Goal: Task Accomplishment & Management: Complete application form

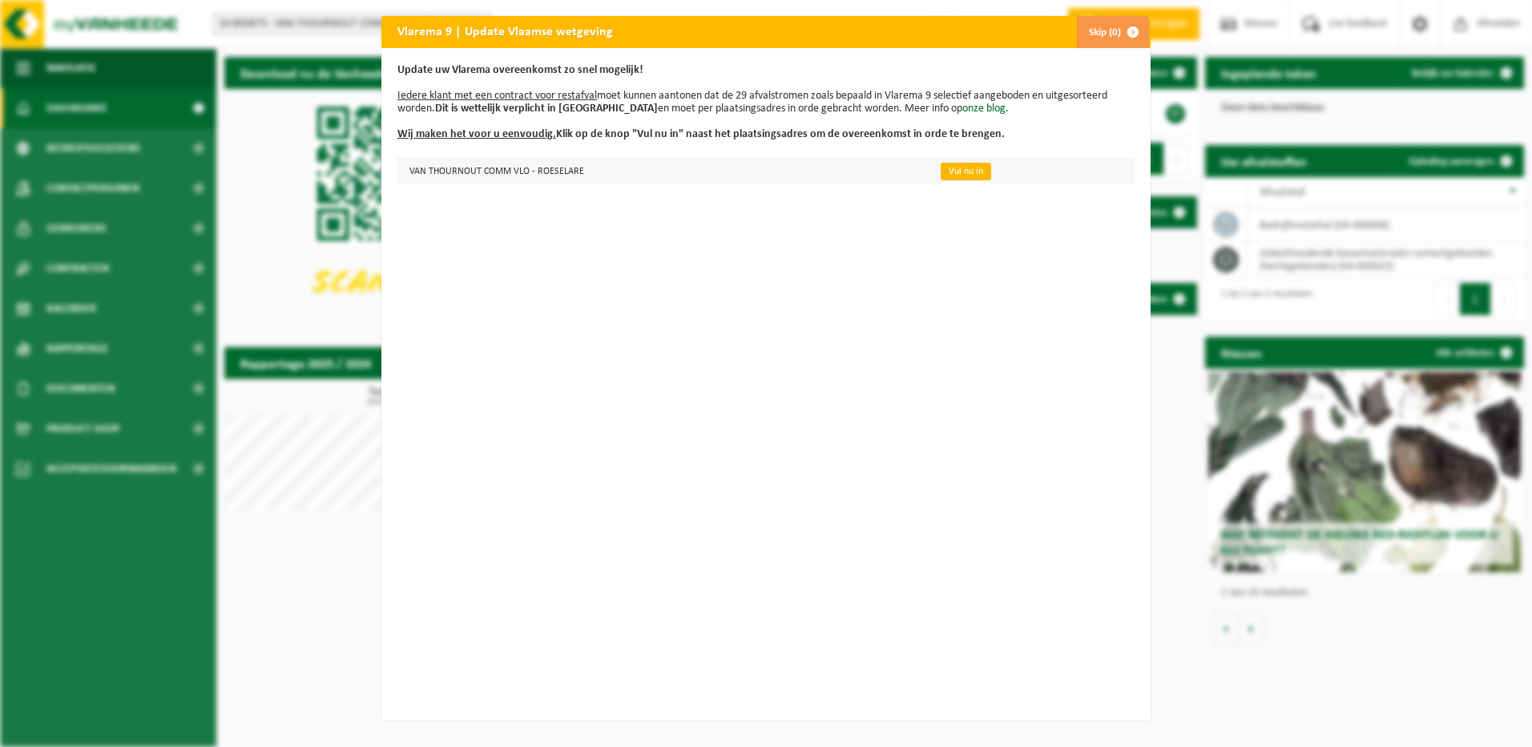
click at [945, 169] on link "Vul nu in" at bounding box center [966, 172] width 50 height 18
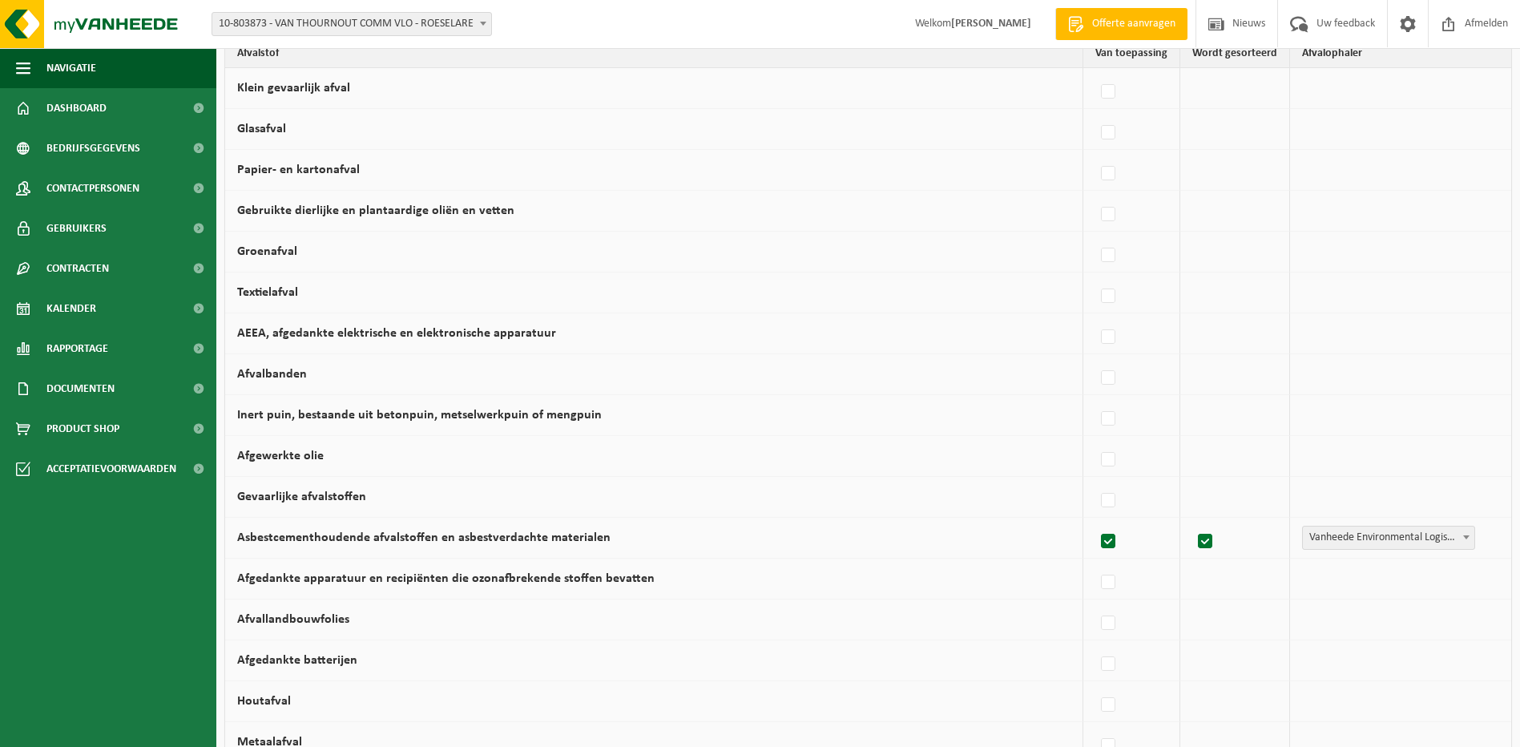
scroll to position [240, 0]
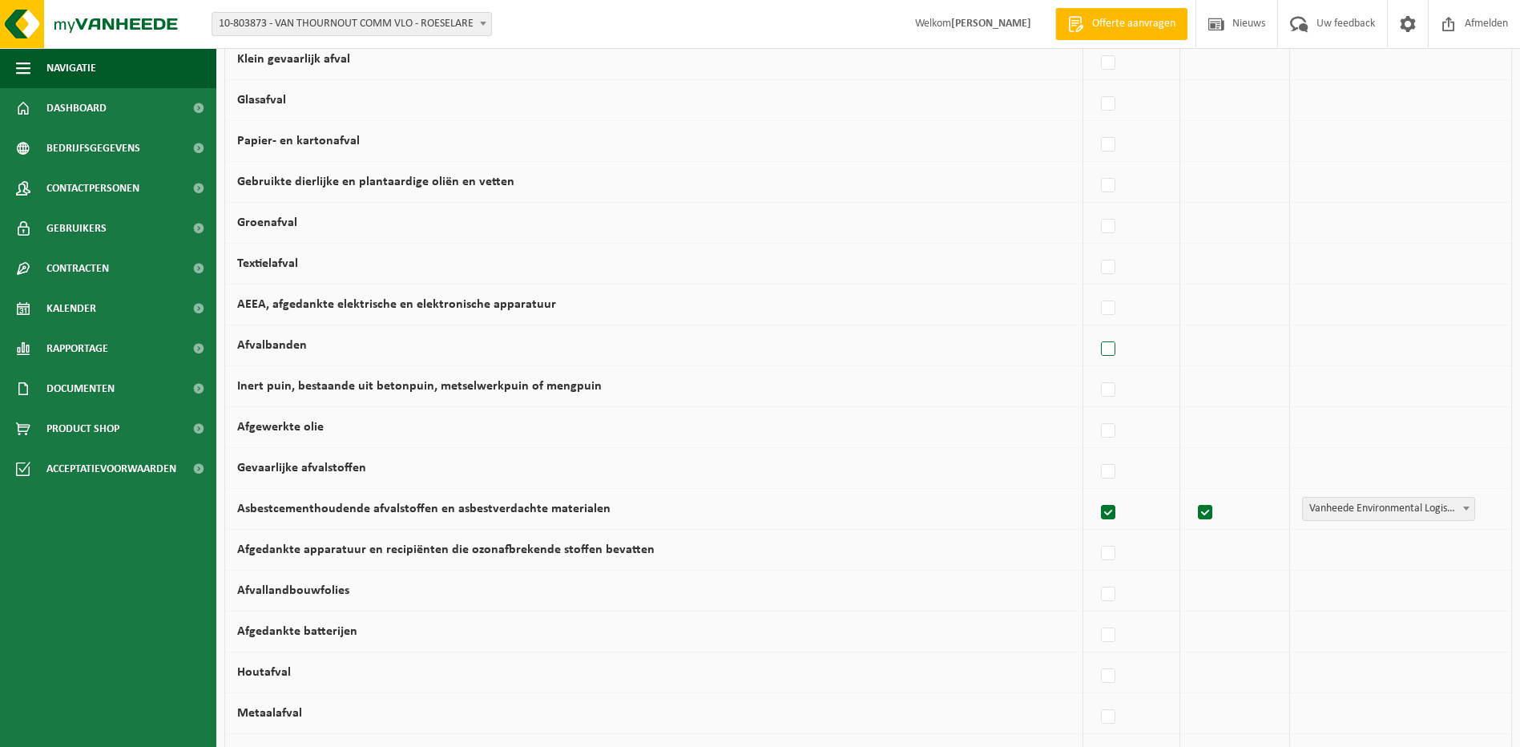
click at [1111, 348] on label at bounding box center [1109, 349] width 22 height 24
click at [1095, 329] on input "Afvalbanden" at bounding box center [1094, 328] width 1 height 1
checkbox input "true"
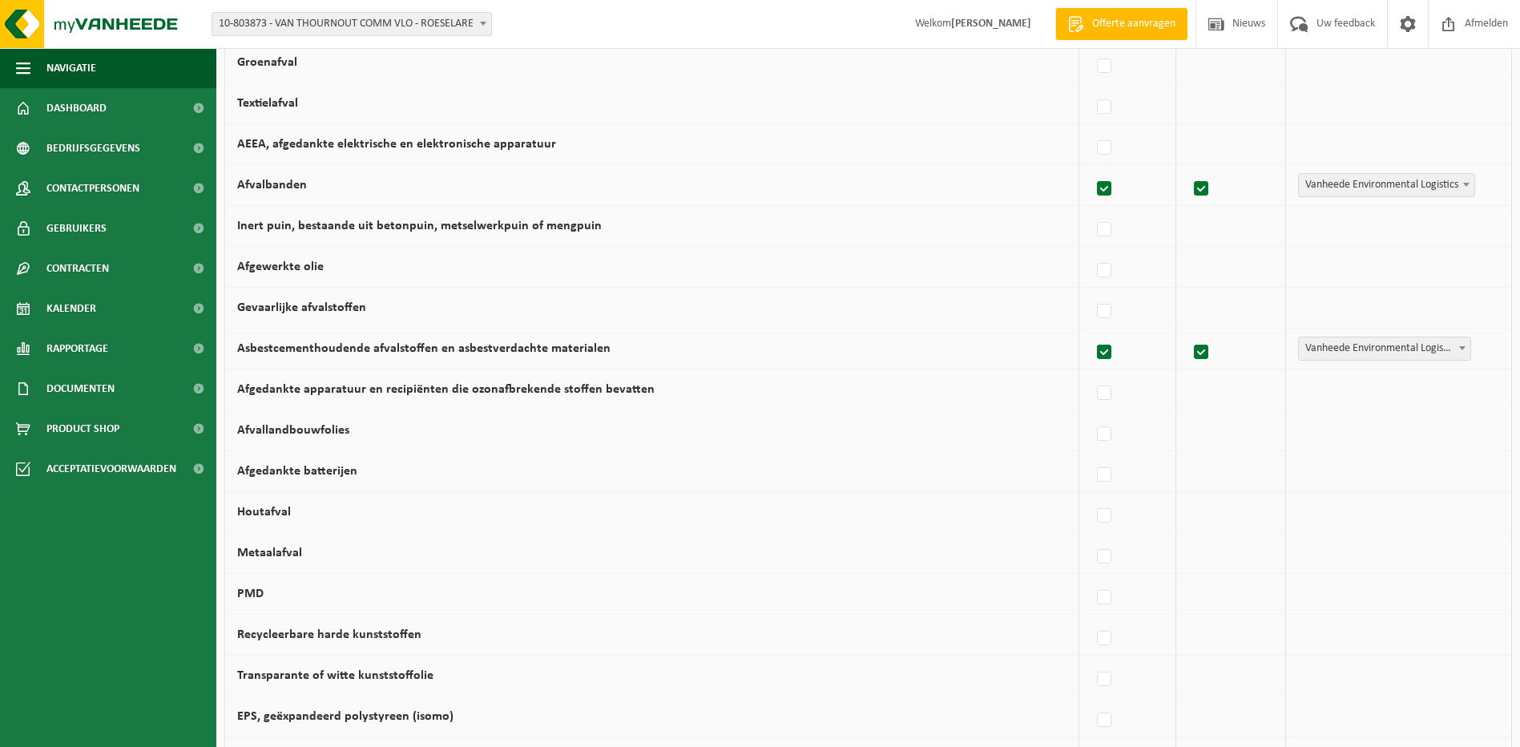
scroll to position [481, 0]
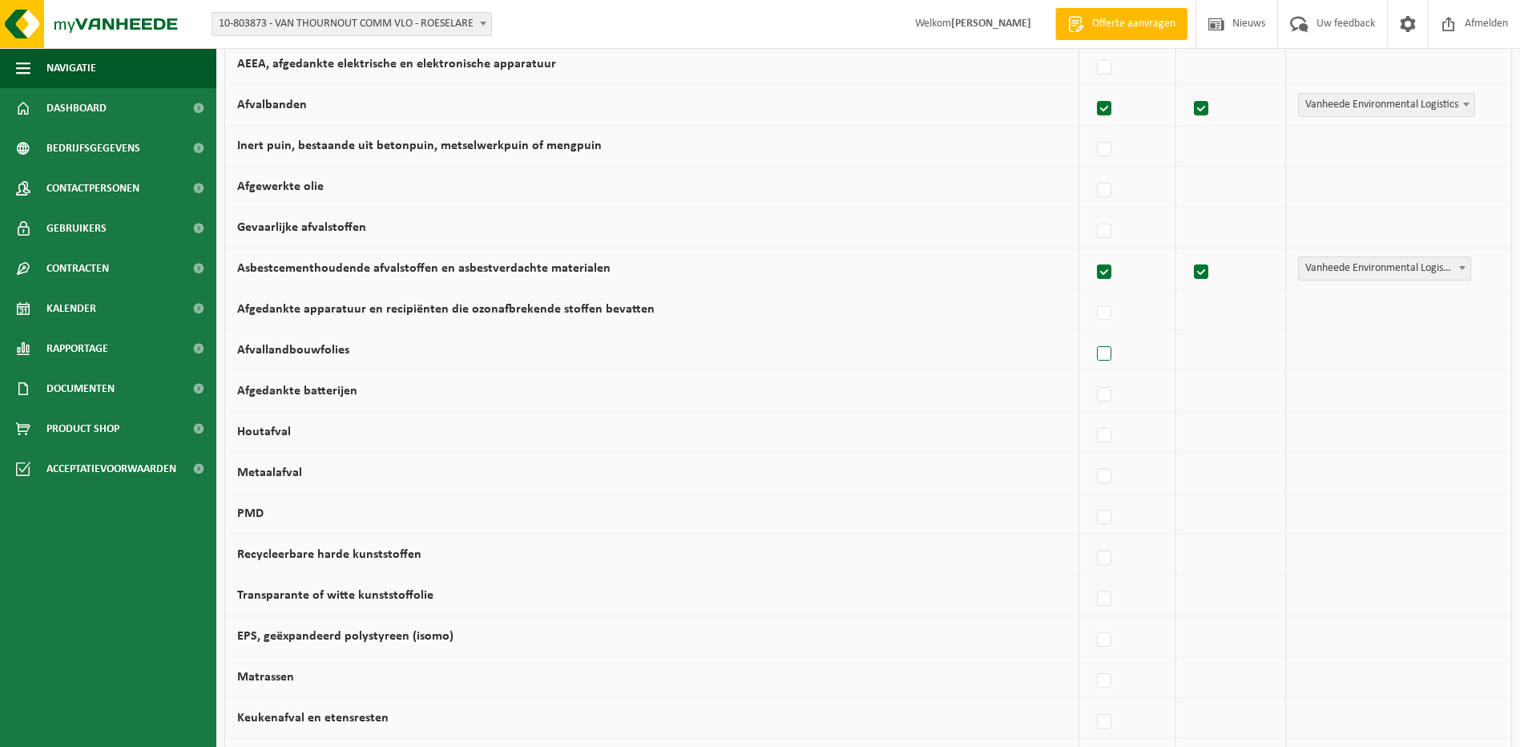
click at [1105, 349] on label at bounding box center [1105, 354] width 22 height 24
click at [1091, 334] on input "Afvallandbouwfolies" at bounding box center [1090, 333] width 1 height 1
checkbox input "true"
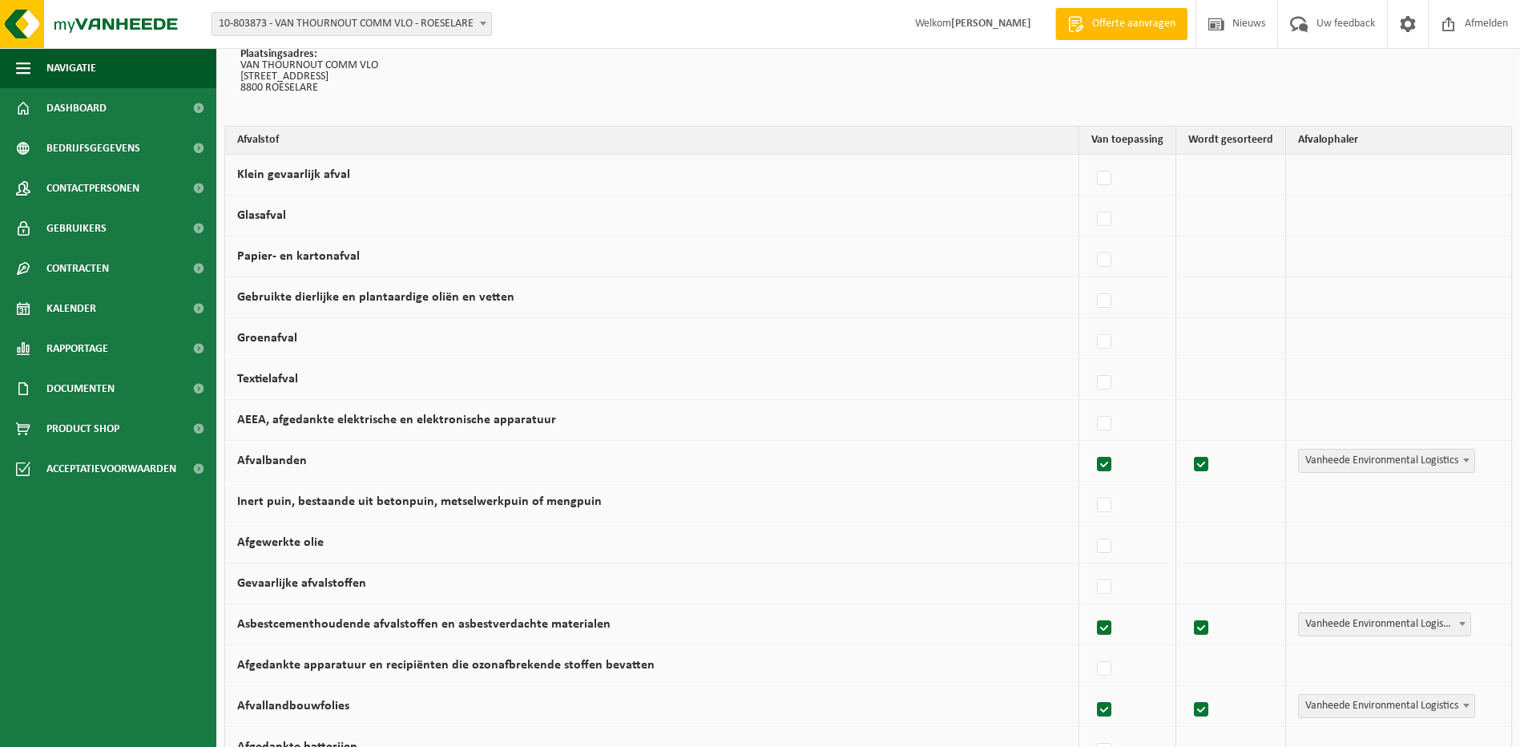
scroll to position [0, 0]
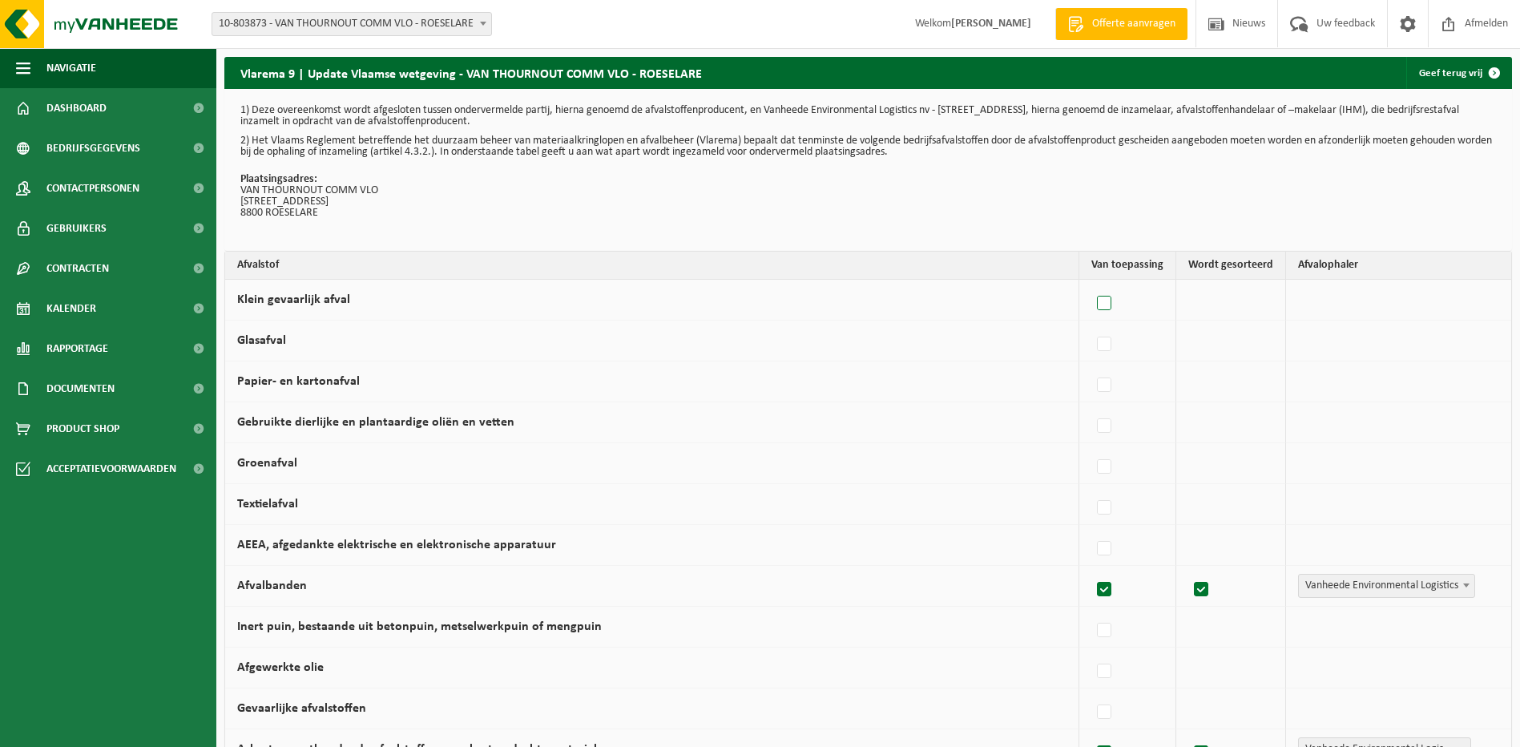
click at [1108, 303] on label at bounding box center [1105, 304] width 22 height 24
click at [1091, 284] on input "Klein gevaarlijk afval" at bounding box center [1090, 283] width 1 height 1
checkbox input "true"
click at [1109, 303] on label at bounding box center [1105, 304] width 22 height 24
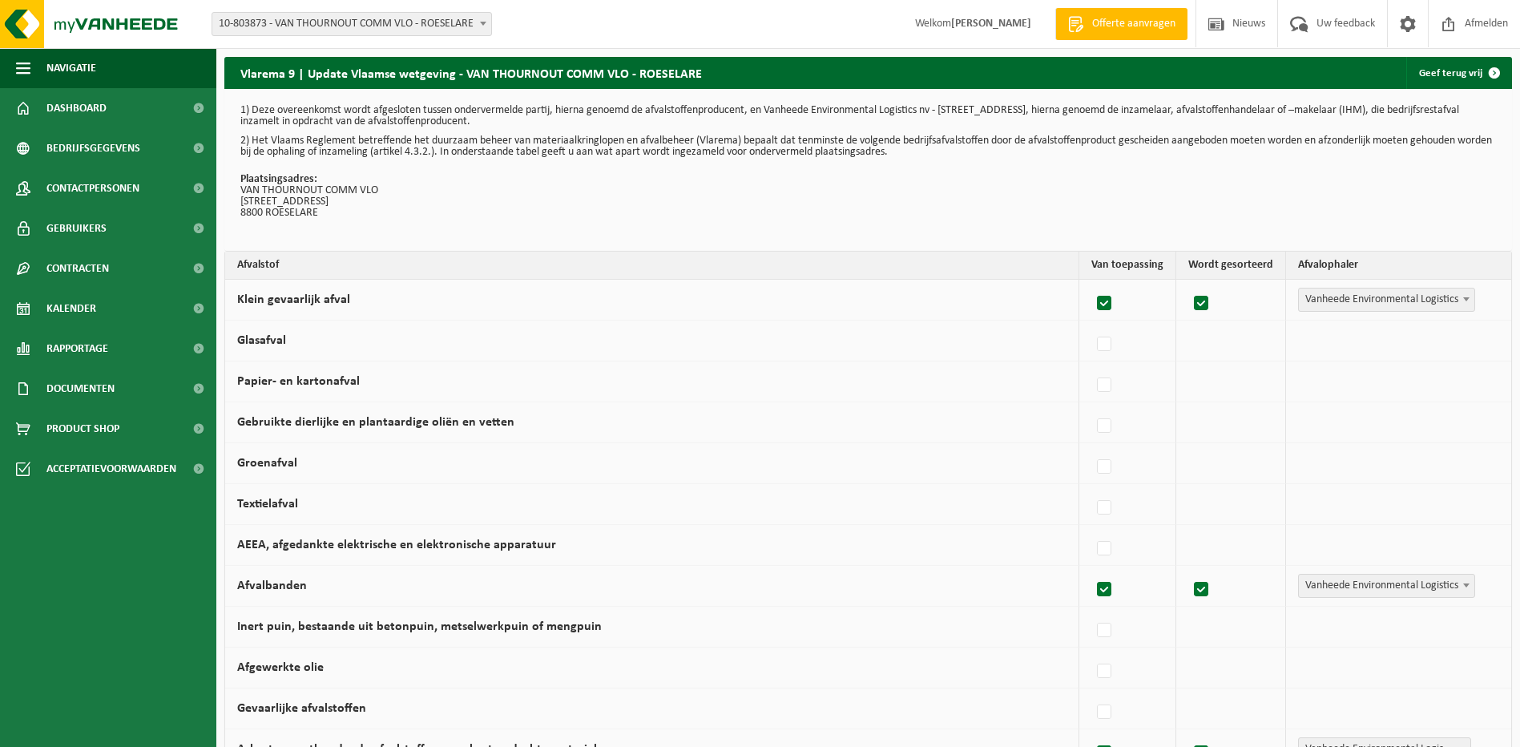
click at [1091, 284] on input "Klein gevaarlijk afval" at bounding box center [1090, 283] width 1 height 1
checkbox input "false"
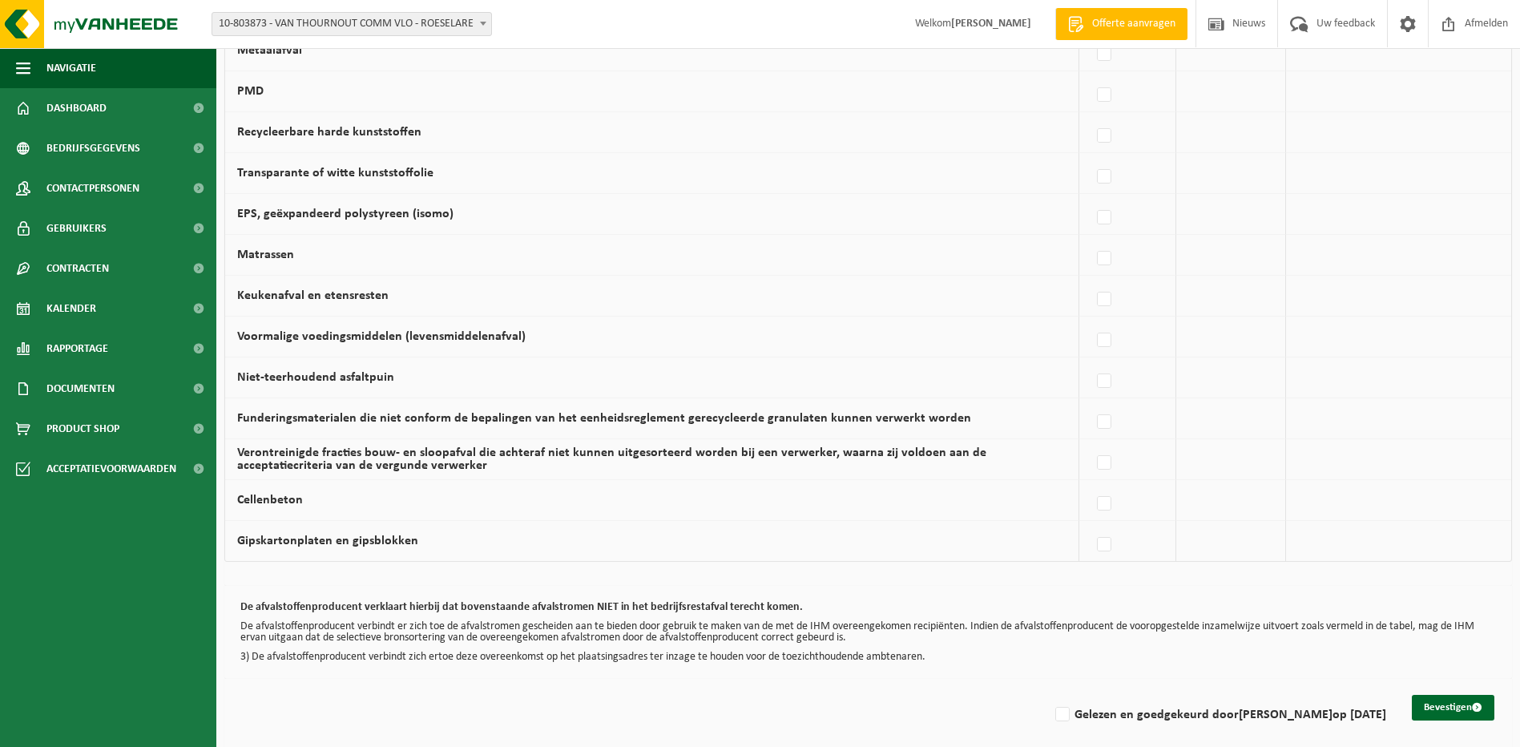
scroll to position [915, 0]
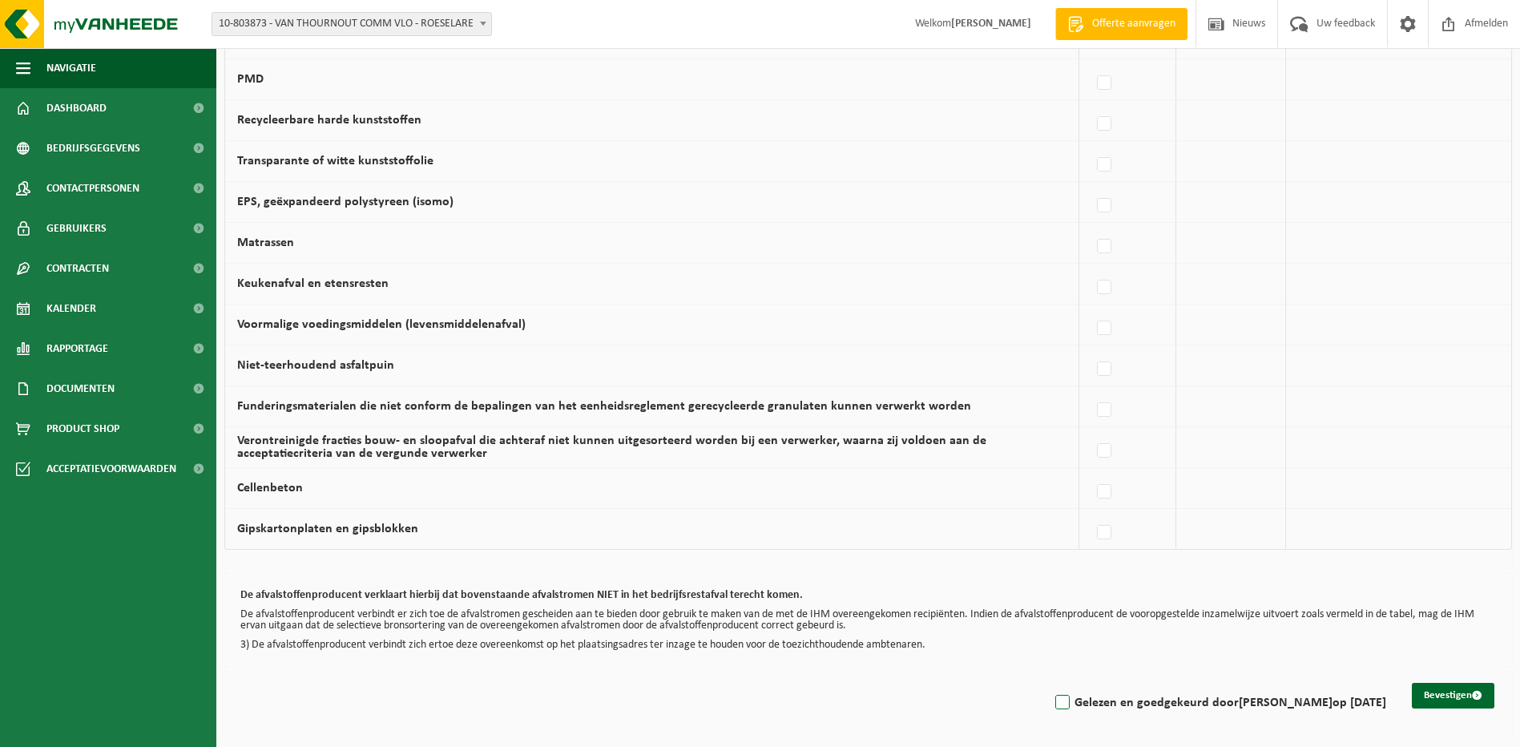
click at [1052, 701] on label "Gelezen en goedgekeurd door Luc Van Thournout op 04/09/25" at bounding box center [1219, 703] width 334 height 24
click at [1049, 683] on input "Gelezen en goedgekeurd door Luc Van Thournout op 04/09/25" at bounding box center [1049, 682] width 1 height 1
checkbox input "true"
click at [1467, 699] on button "Bevestigen" at bounding box center [1453, 696] width 83 height 26
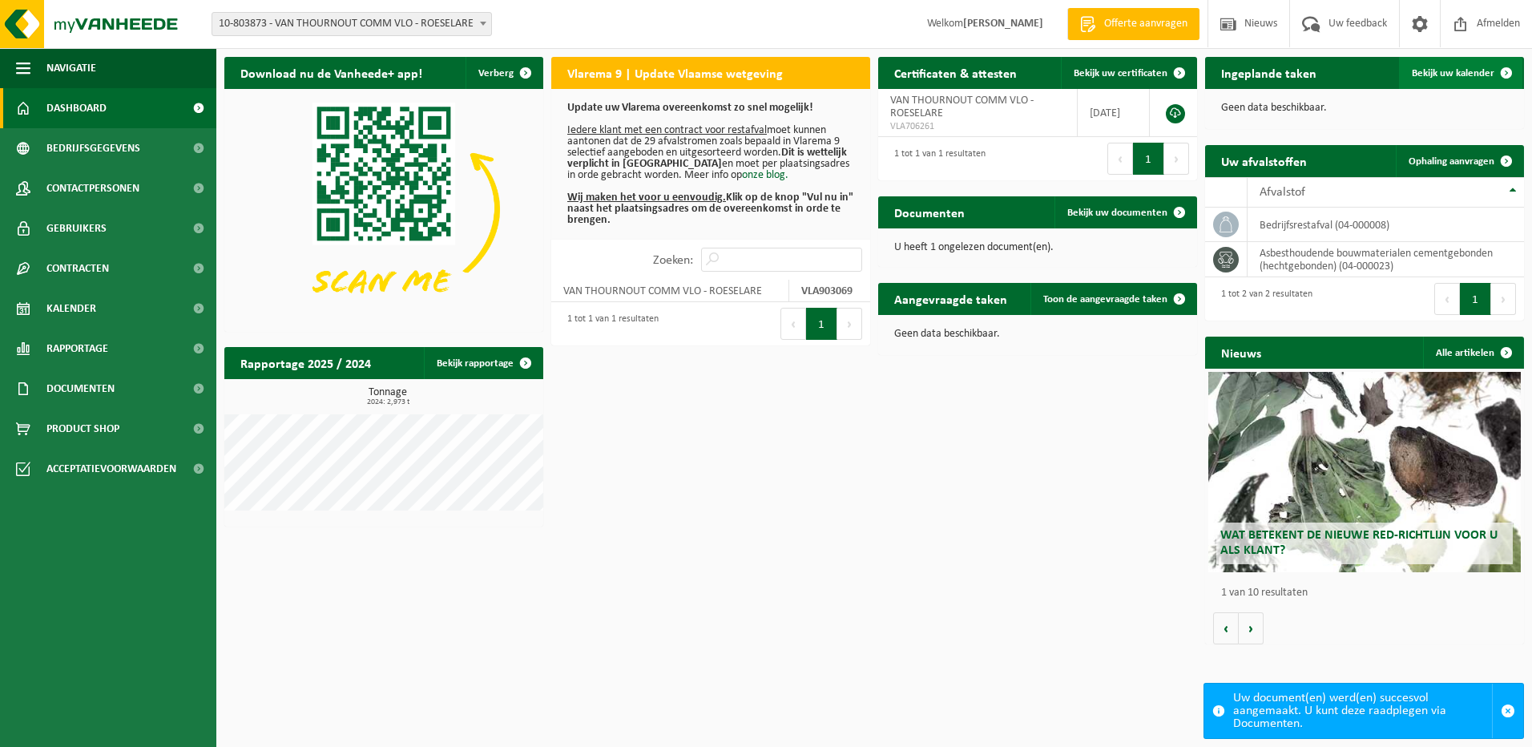
click at [1506, 68] on span at bounding box center [1506, 73] width 32 height 32
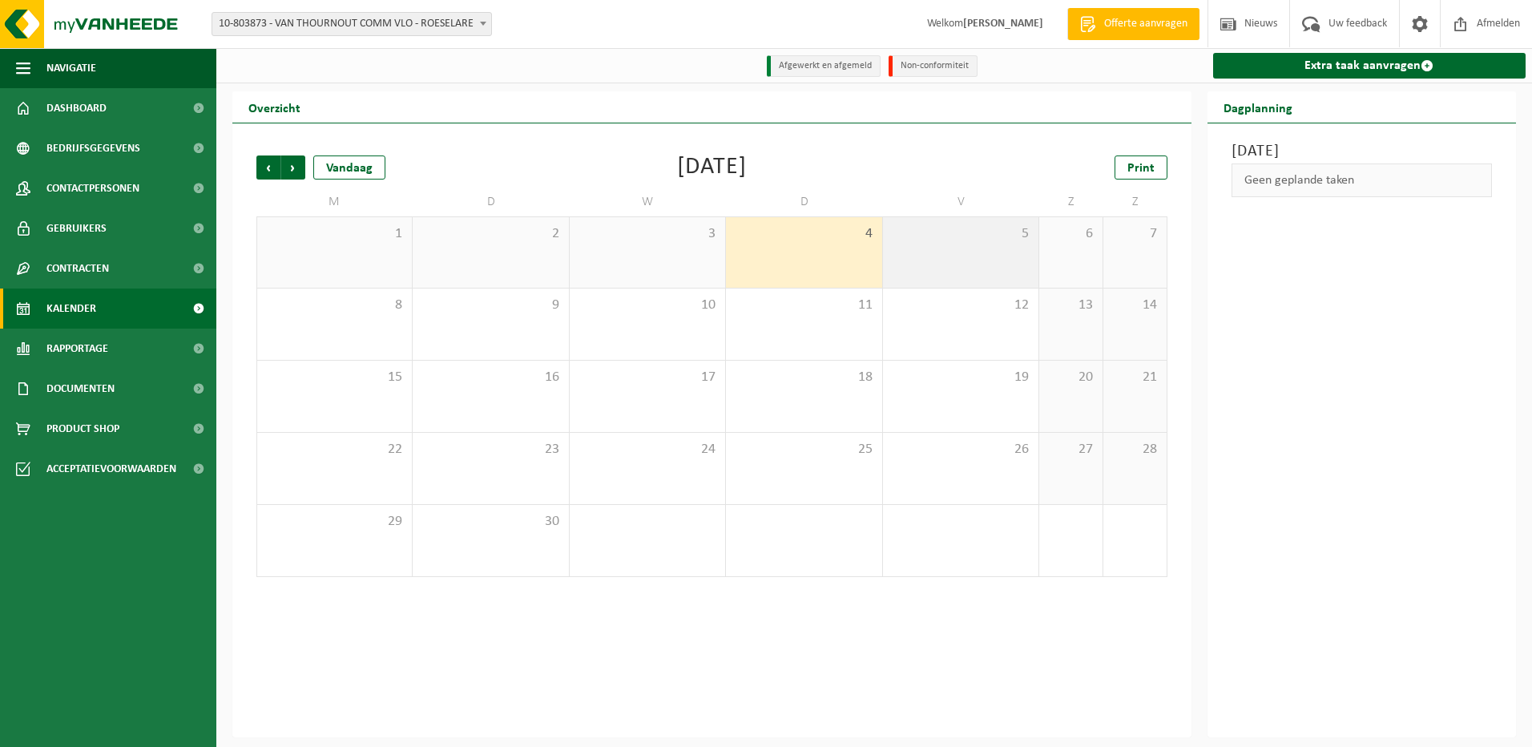
click at [956, 244] on div "5" at bounding box center [960, 252] width 155 height 71
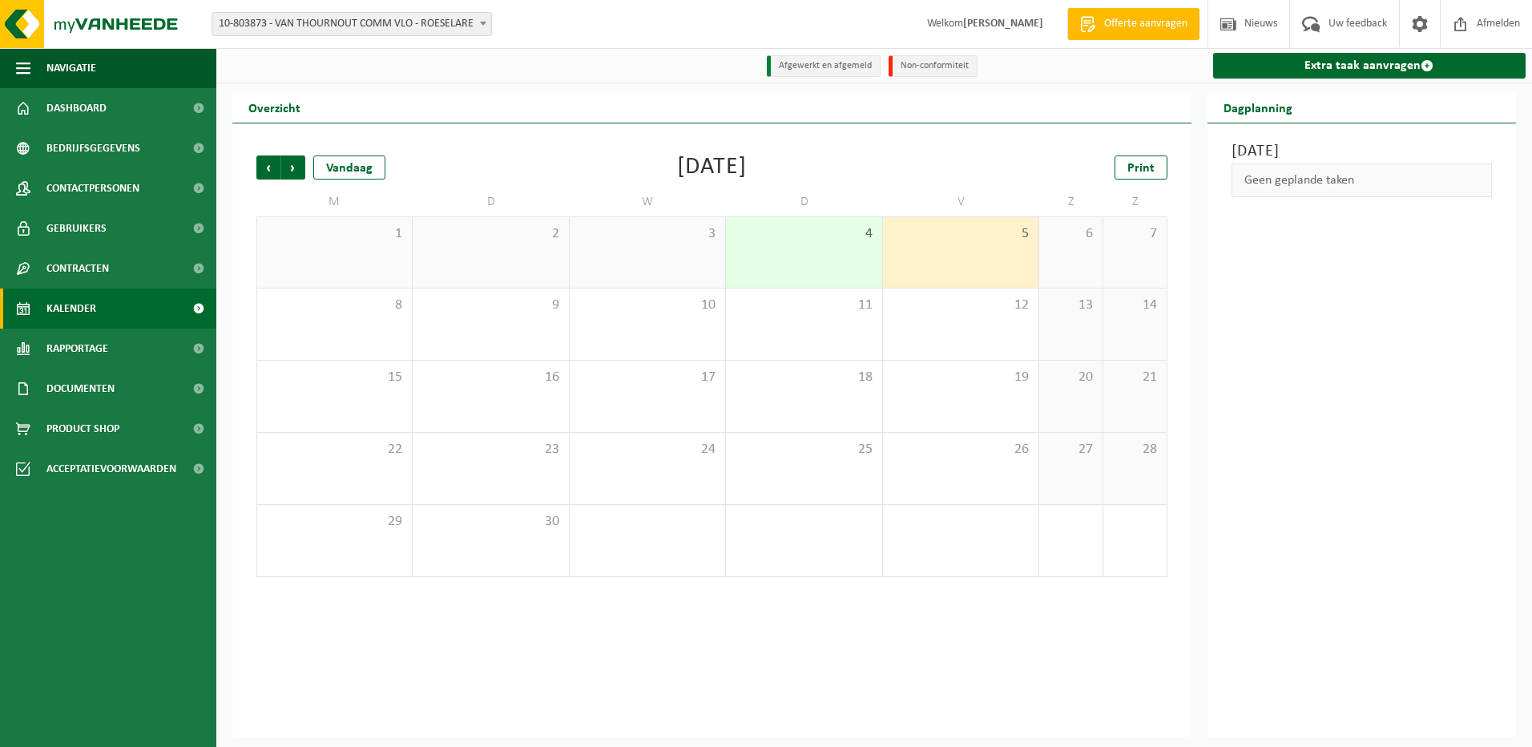
click at [1330, 181] on div "Geen geplande taken" at bounding box center [1361, 180] width 261 height 34
click at [1363, 66] on link "Extra taak aanvragen" at bounding box center [1369, 66] width 313 height 26
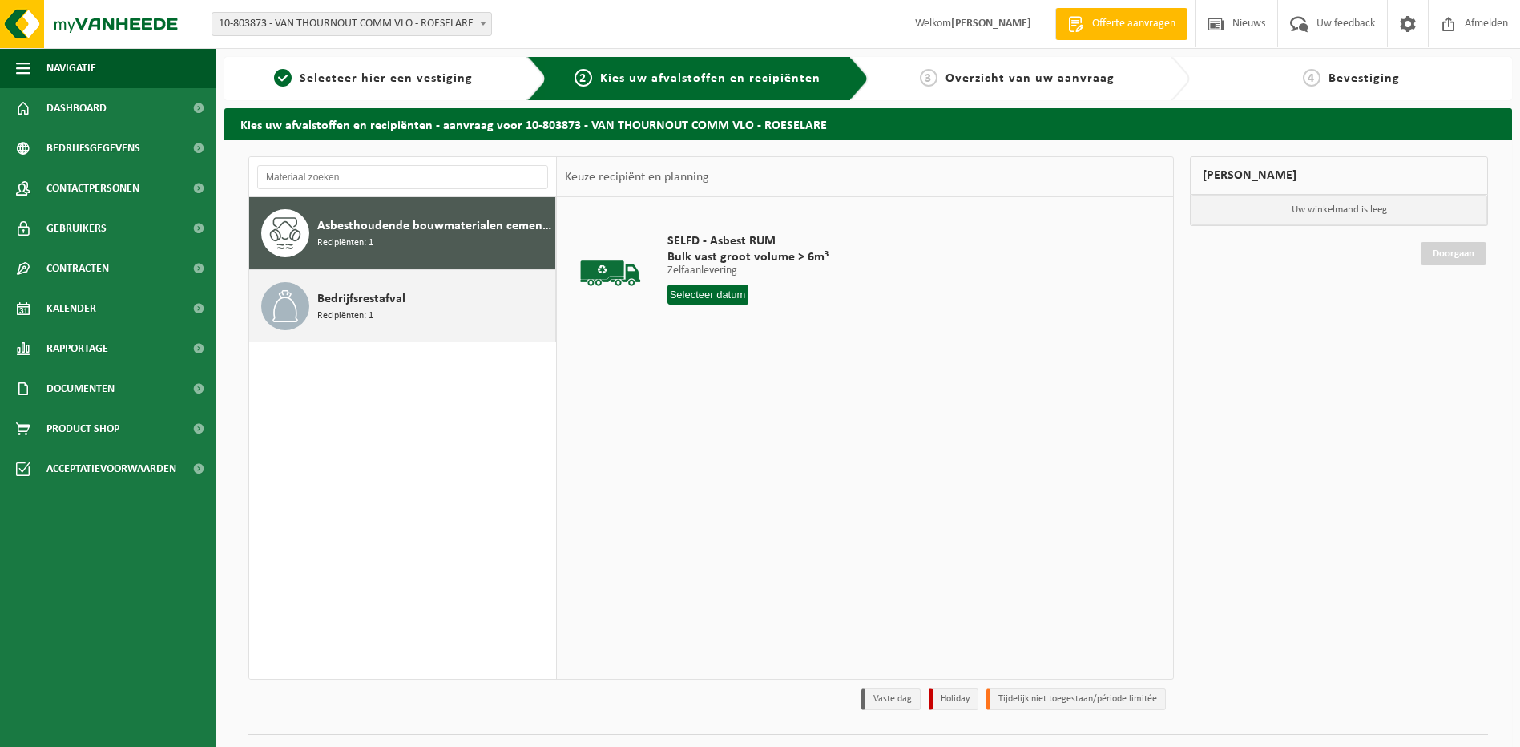
click at [320, 314] on span "Recipiënten: 1" at bounding box center [345, 315] width 56 height 15
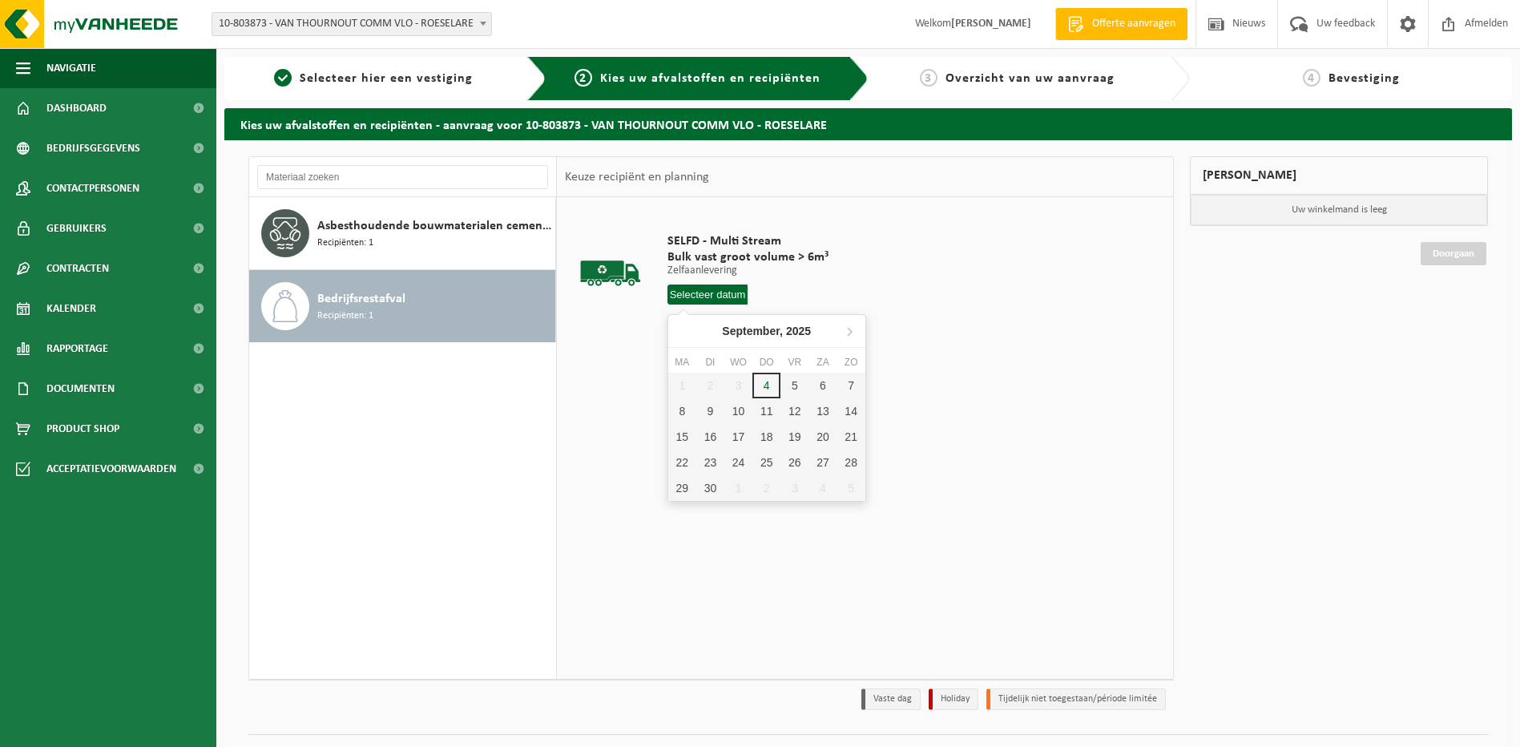
click at [719, 297] on input "text" at bounding box center [707, 294] width 81 height 20
click at [795, 387] on div "5" at bounding box center [794, 386] width 28 height 26
type input "Van [DATE]"
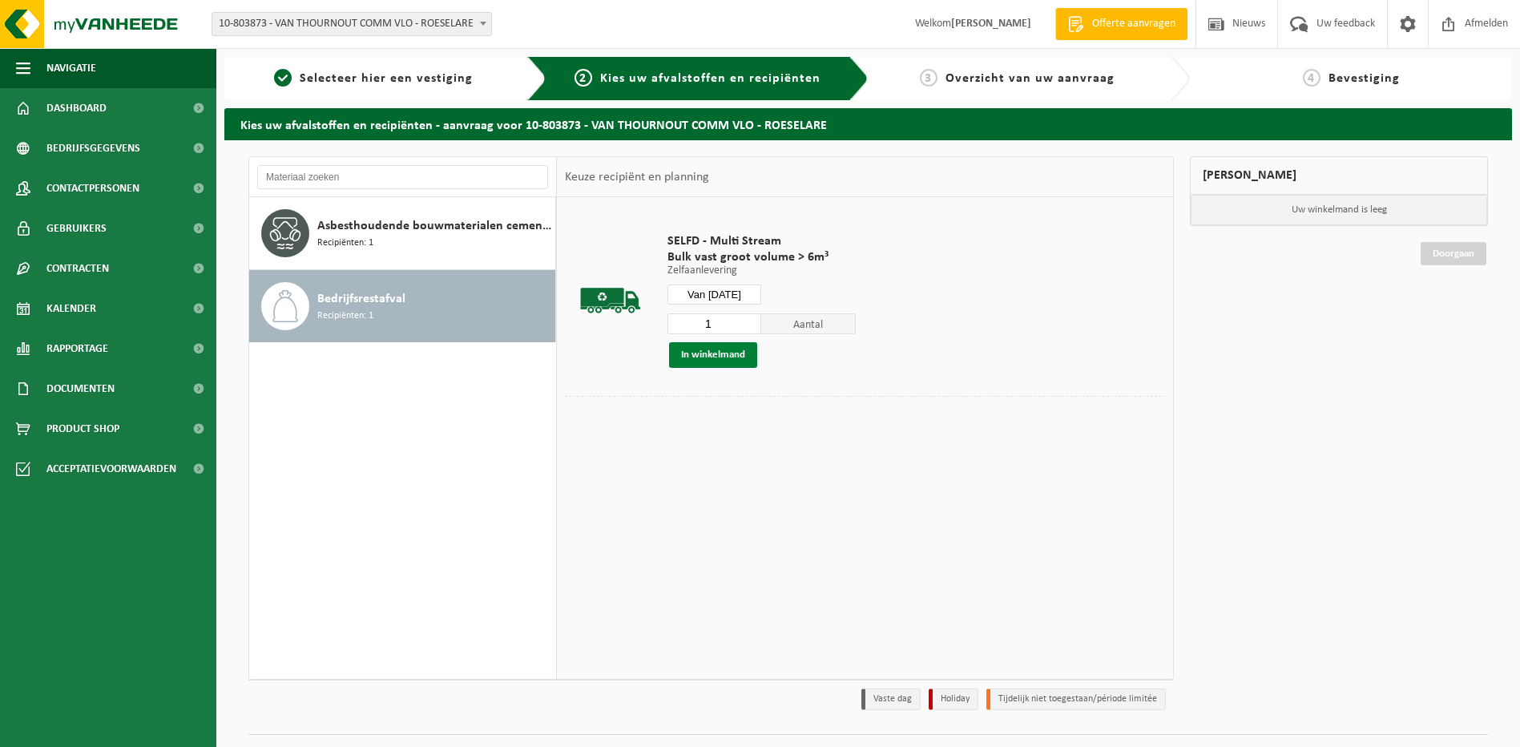
click at [710, 353] on button "In winkelmand" at bounding box center [713, 355] width 88 height 26
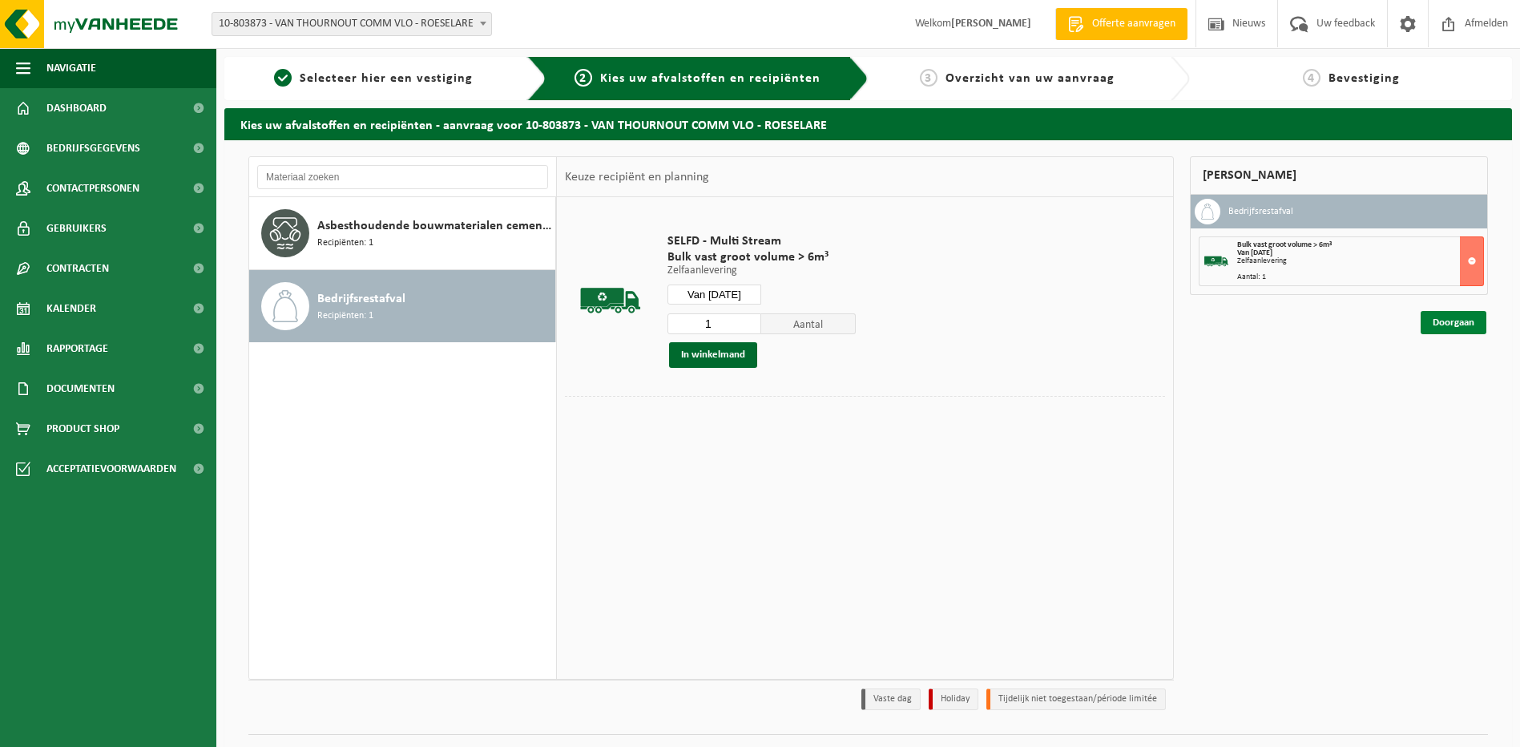
click at [1453, 321] on link "Doorgaan" at bounding box center [1453, 322] width 66 height 23
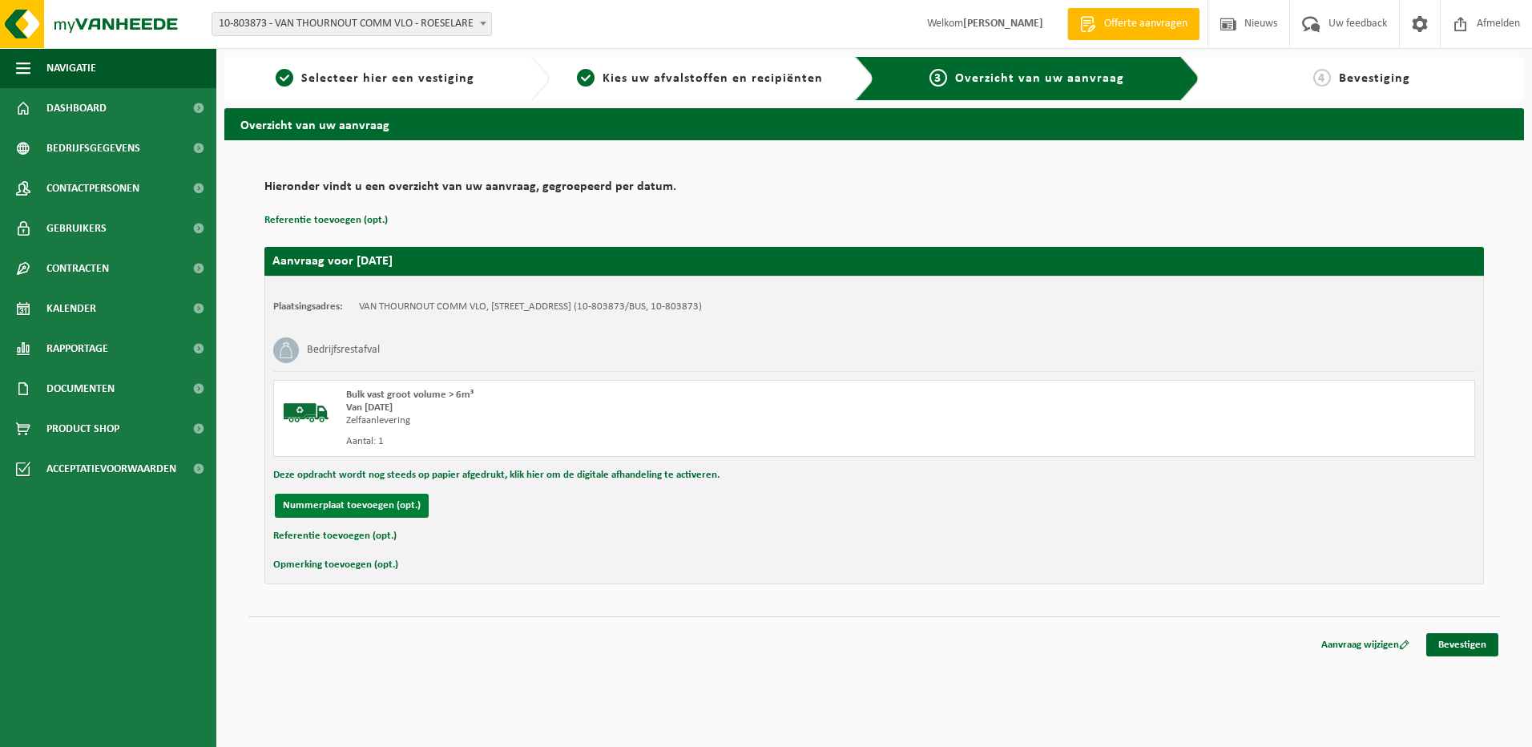
click at [381, 502] on button "Nummerplaat toevoegen (opt.)" at bounding box center [352, 506] width 154 height 24
click at [377, 506] on input "text" at bounding box center [525, 506] width 361 height 24
type input "g"
click at [624, 578] on div "Plaatsingsadres: VAN THOURNOUT COMM VLO, [STREET_ADDRESS] (10-803873/BUS, 10-80…" at bounding box center [873, 430] width 1219 height 308
click at [434, 606] on div "Hieronder vindt u een overzicht van uw aanvraag, gegroepeerd per datum. Referen…" at bounding box center [873, 394] width 1299 height 509
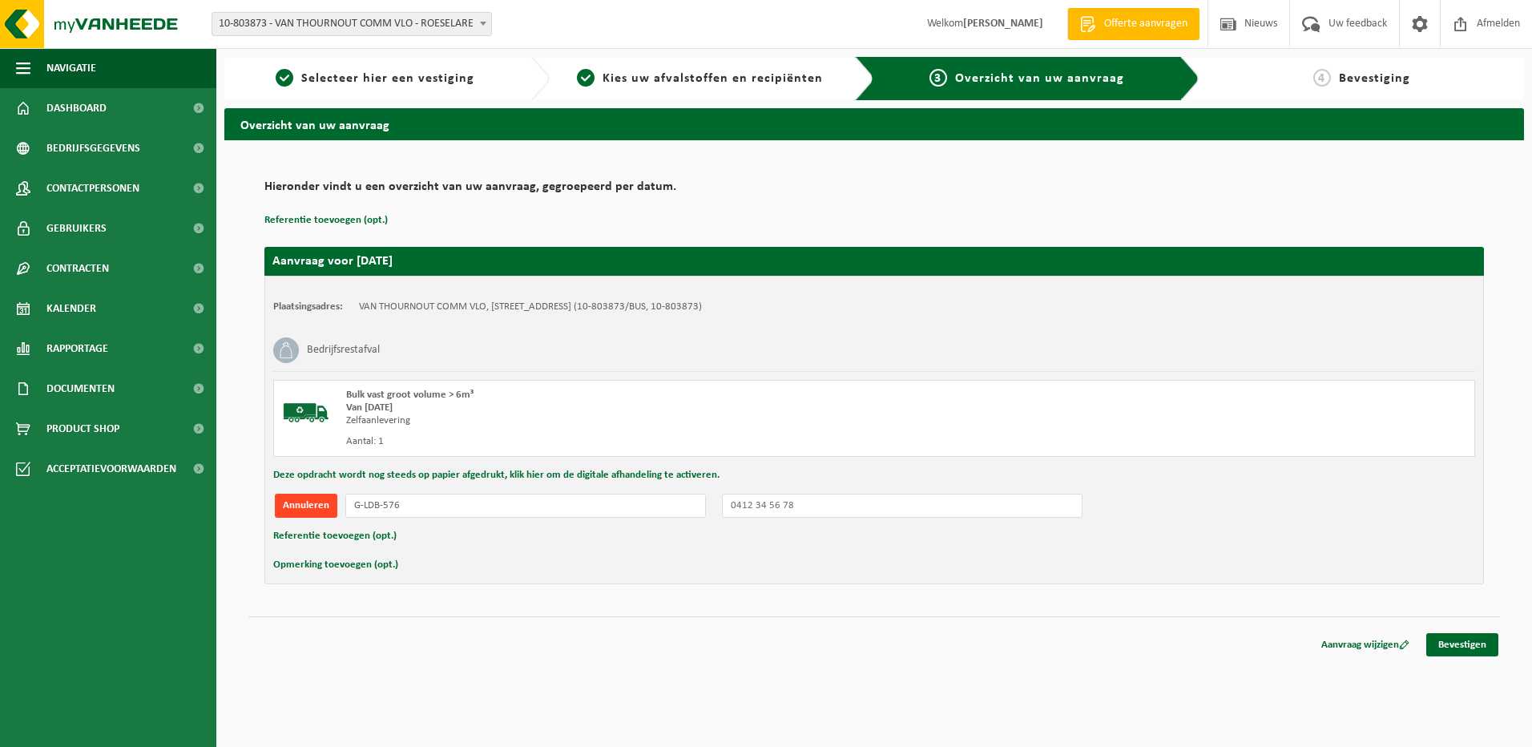
click at [304, 502] on button "Annuleren" at bounding box center [306, 506] width 62 height 24
click at [342, 505] on button "Nummerplaat toevoegen (opt.)" at bounding box center [352, 506] width 154 height 24
click at [376, 510] on input "text" at bounding box center [525, 506] width 361 height 24
type input "G-LDB576"
click at [1460, 643] on link "Bevestigen" at bounding box center [1462, 644] width 72 height 23
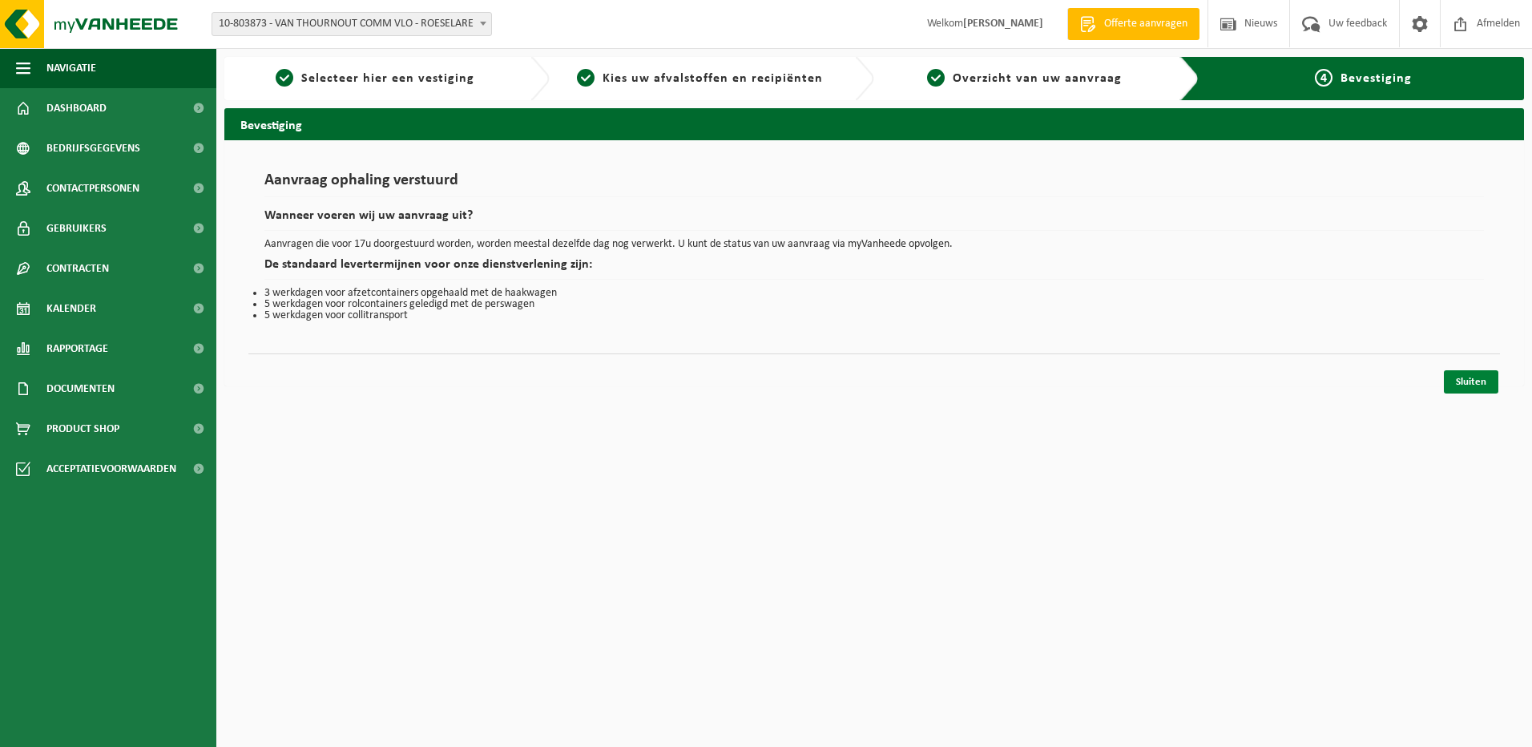
click at [1461, 381] on link "Sluiten" at bounding box center [1471, 381] width 54 height 23
